Goal: Ask a question

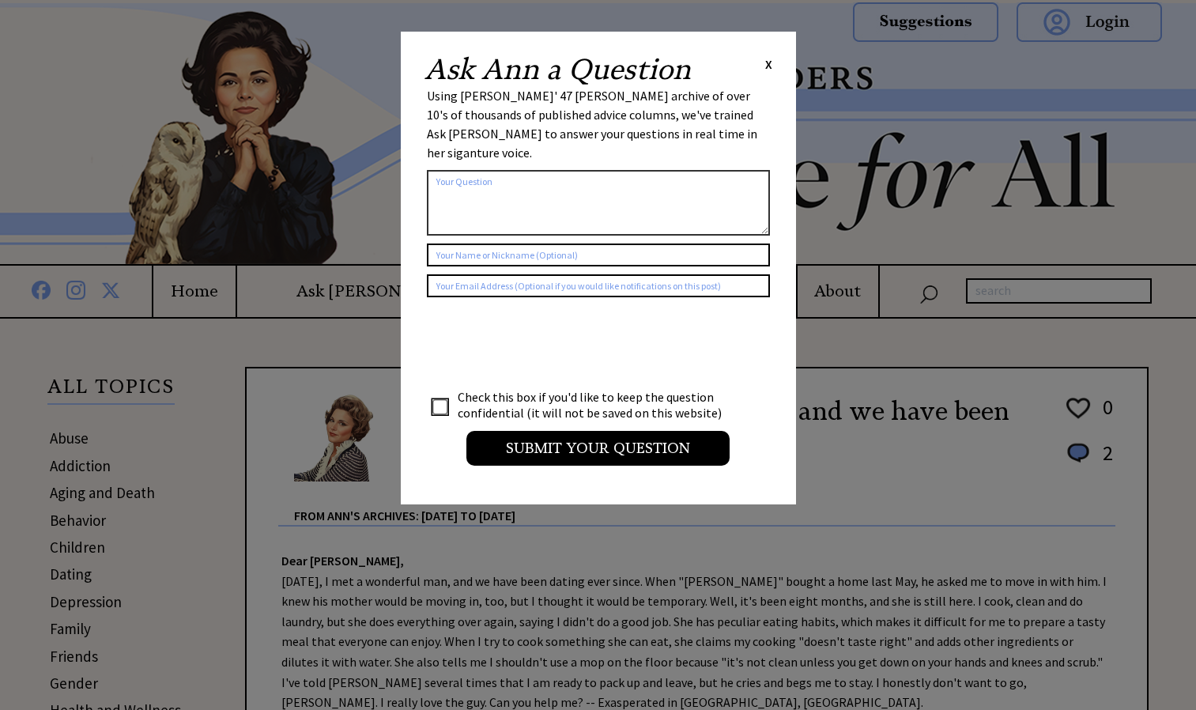
click at [499, 188] on textarea at bounding box center [598, 203] width 343 height 66
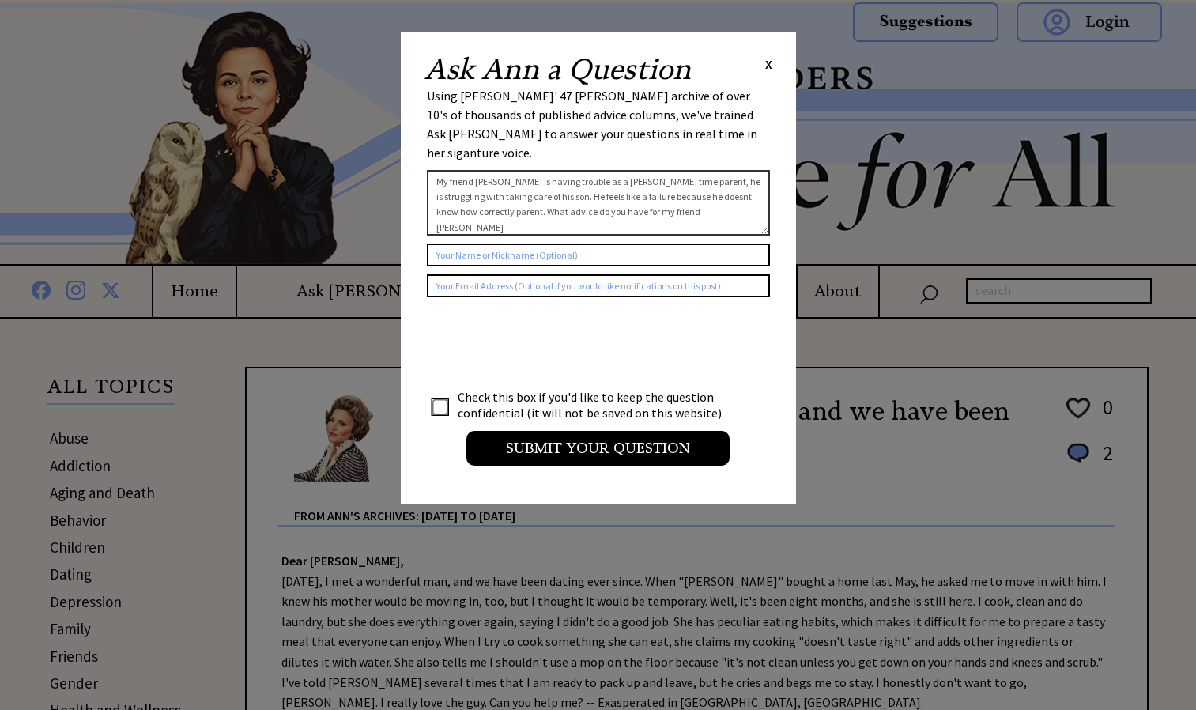
type textarea "My friend [PERSON_NAME] is having trouble as a [PERSON_NAME] time parent, he is…"
click at [440, 399] on input "checkbox" at bounding box center [440, 407] width 16 height 16
checkbox input "true"
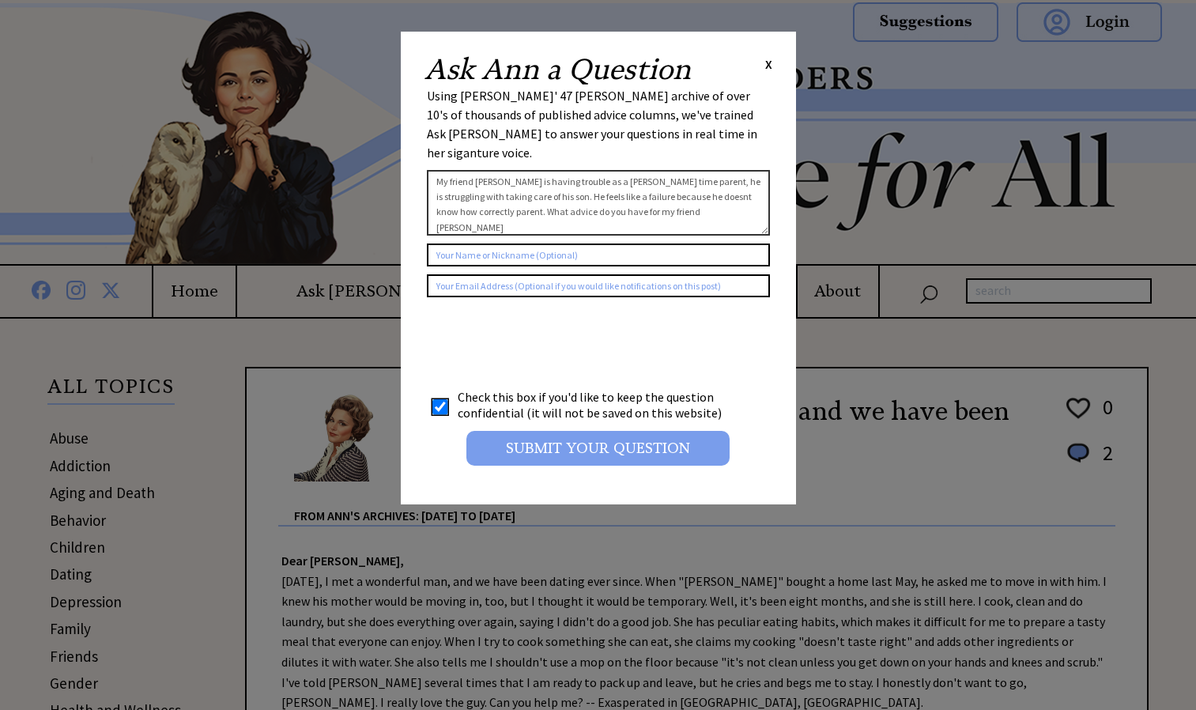
click at [598, 444] on input "Submit your Question" at bounding box center [597, 448] width 263 height 35
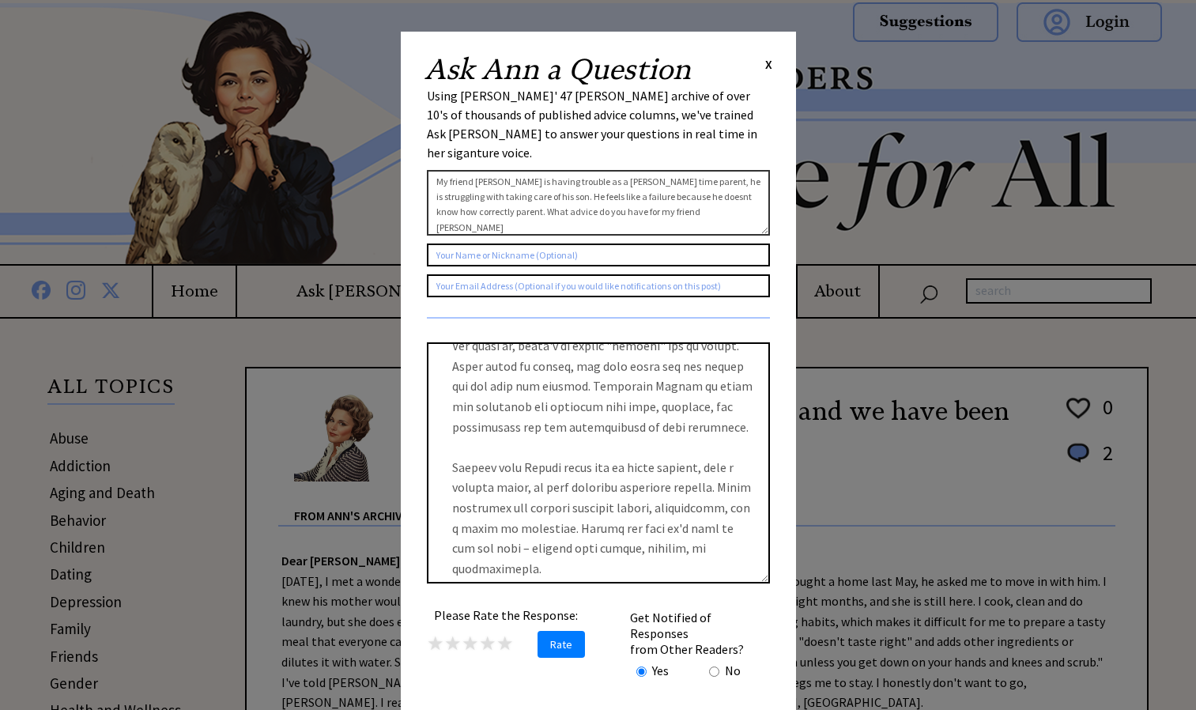
scroll to position [207, 0]
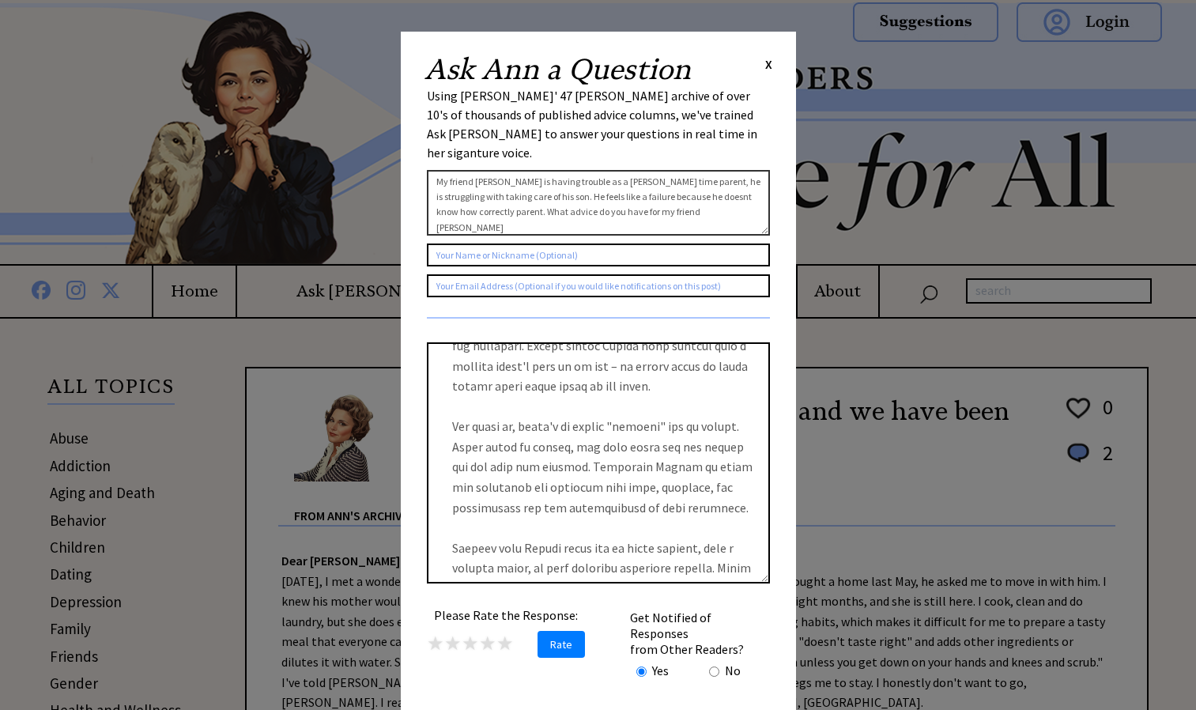
drag, startPoint x: 554, startPoint y: 367, endPoint x: 566, endPoint y: 335, distance: 33.8
click at [566, 342] on textarea at bounding box center [598, 462] width 343 height 241
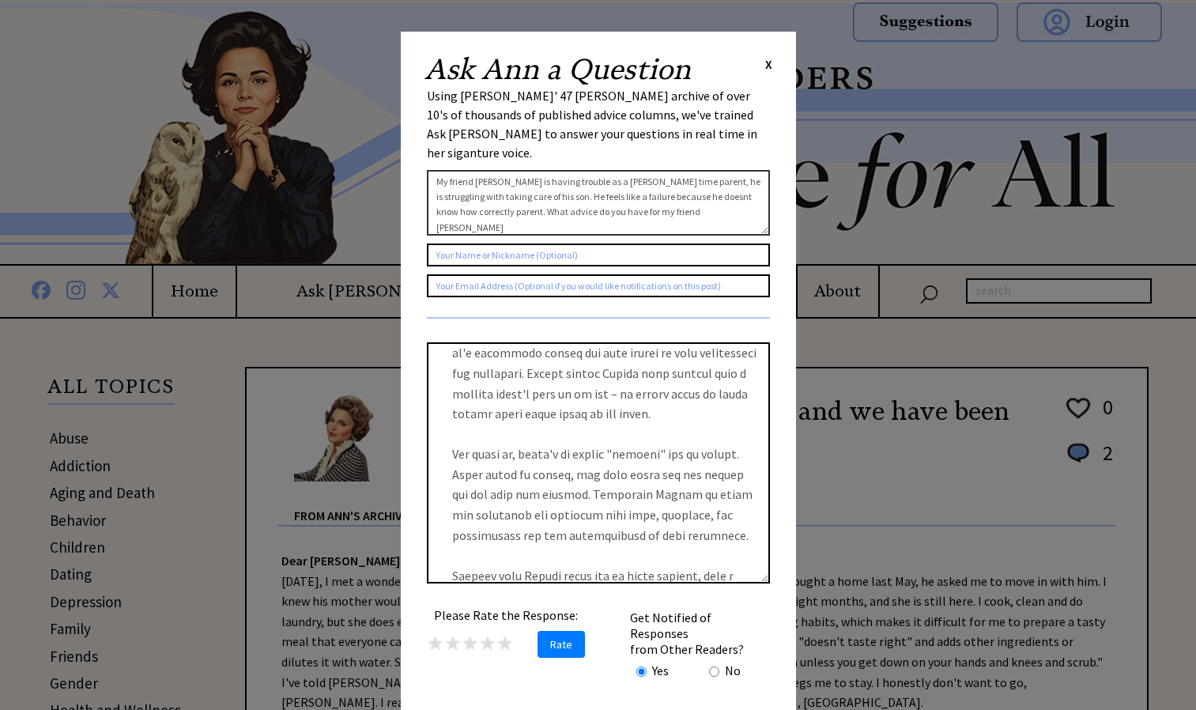
click at [586, 522] on textarea at bounding box center [598, 462] width 343 height 241
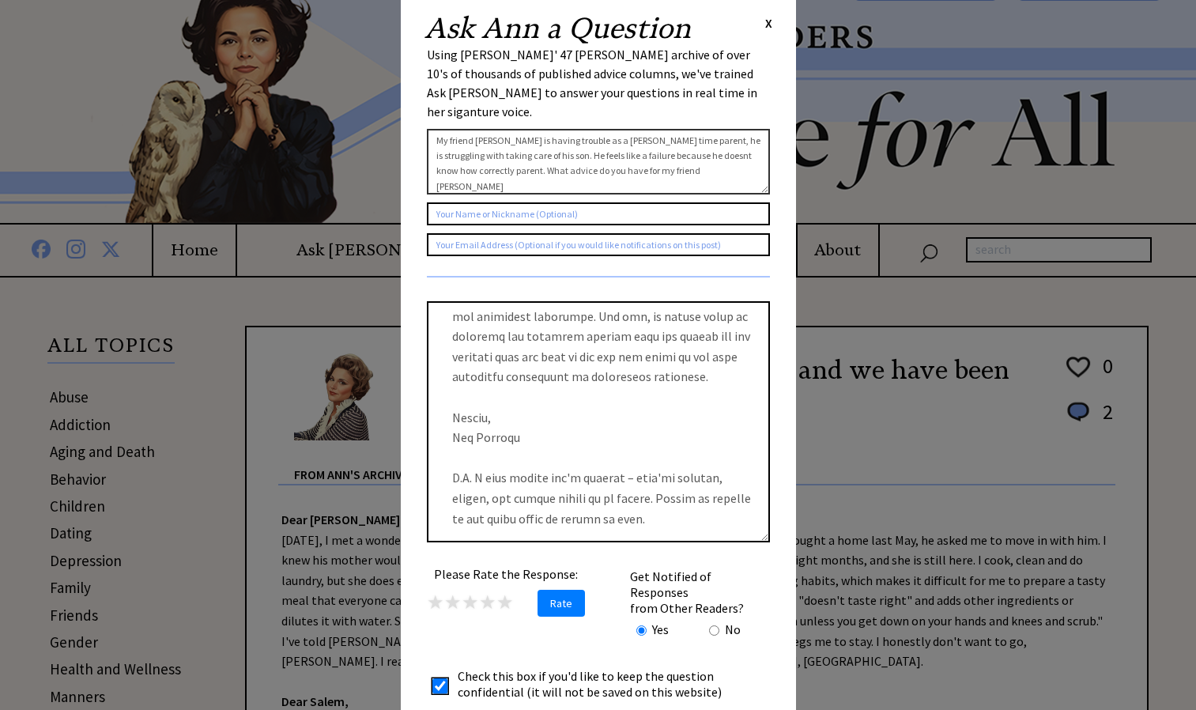
scroll to position [39, 0]
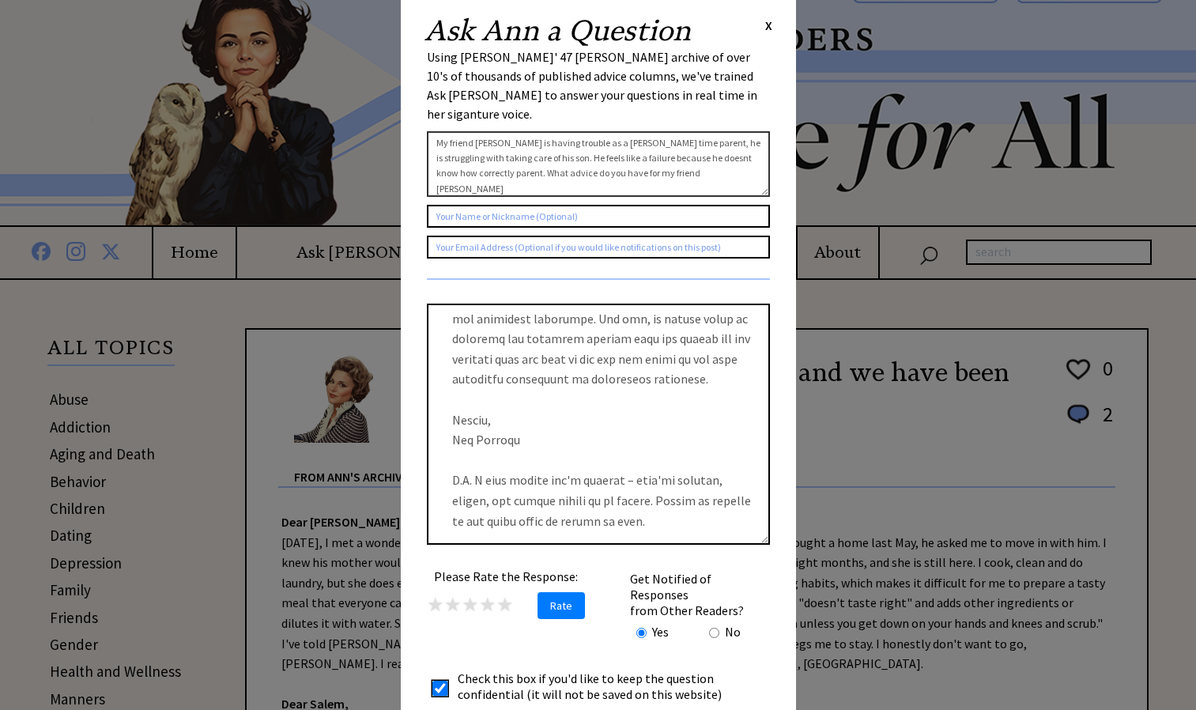
click at [612, 347] on textarea at bounding box center [598, 423] width 343 height 241
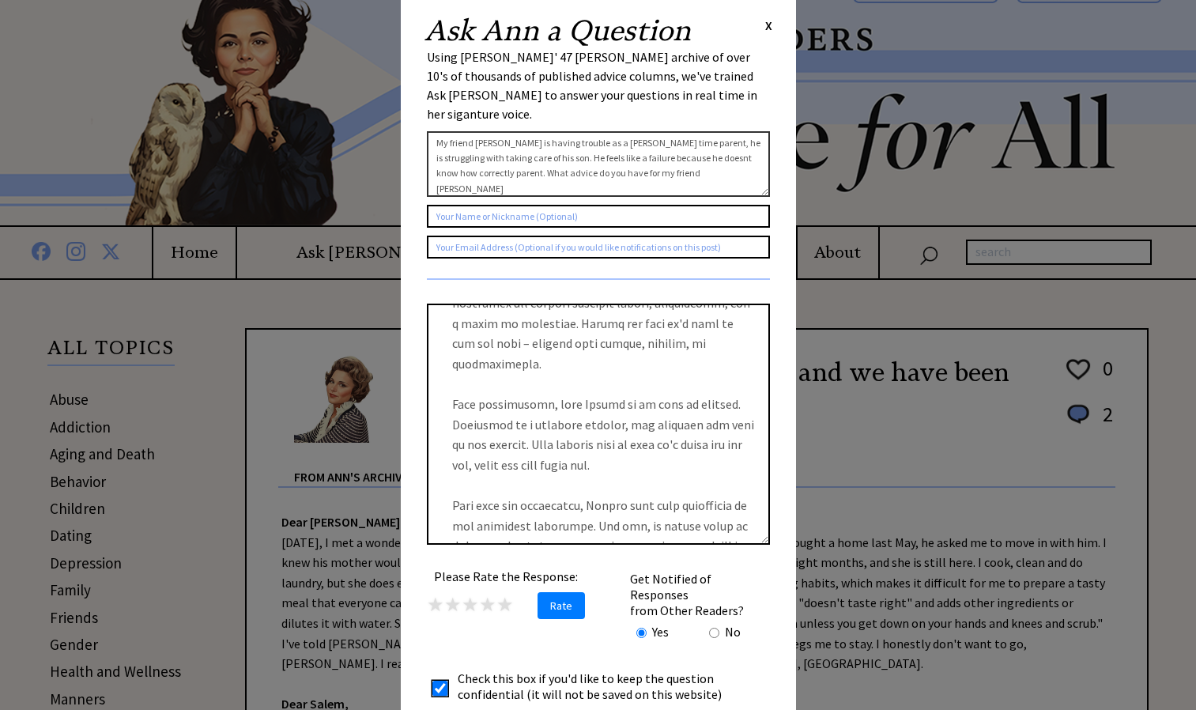
scroll to position [365, 0]
